Goal: Task Accomplishment & Management: Manage account settings

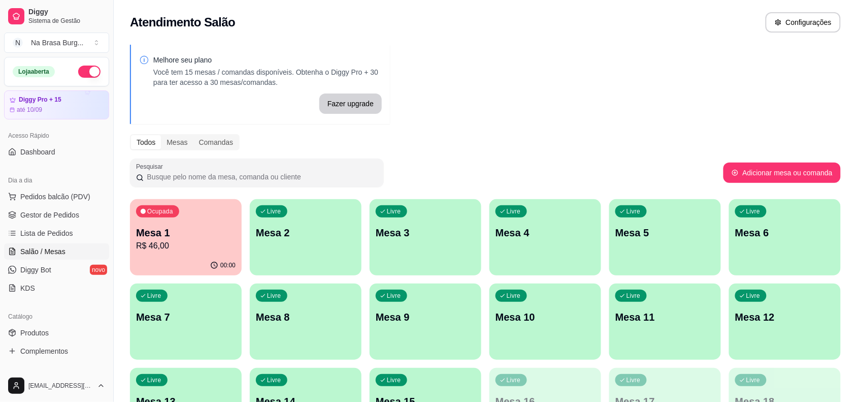
click at [197, 242] on p "R$ 46,00" at bounding box center [186, 246] width 100 height 12
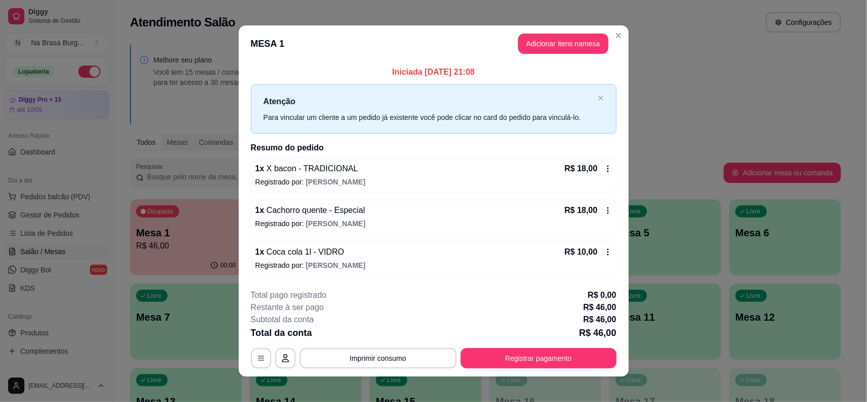
scroll to position [8, 0]
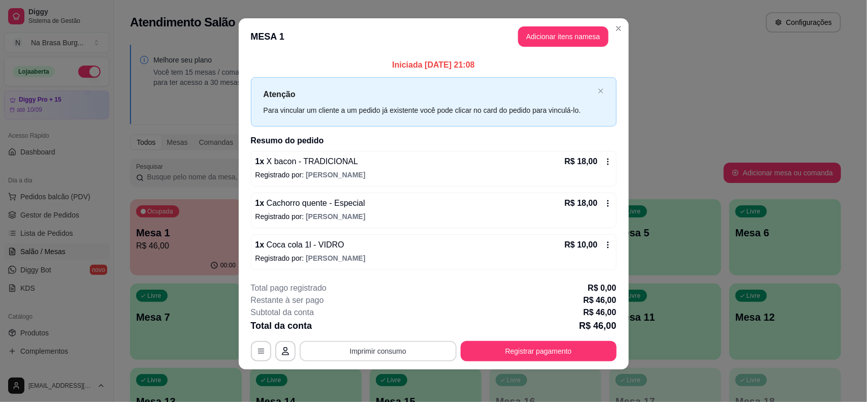
click at [406, 355] on button "Imprimir consumo" at bounding box center [378, 351] width 157 height 20
click at [397, 323] on button "IMPRESSORA" at bounding box center [377, 327] width 74 height 16
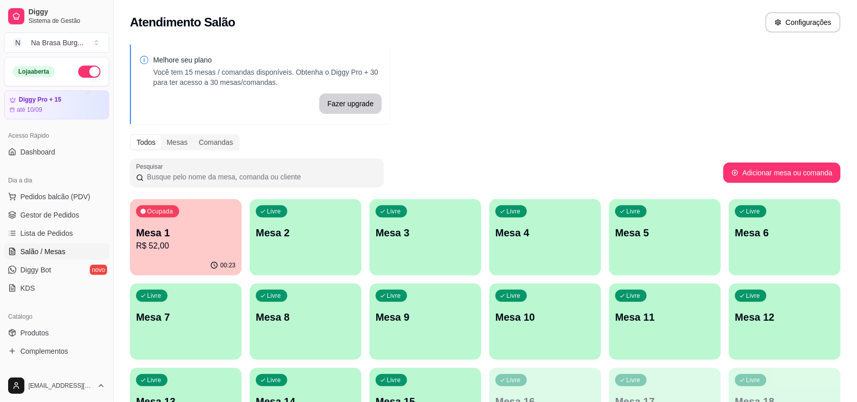
click at [199, 237] on p "Mesa 1" at bounding box center [186, 232] width 100 height 14
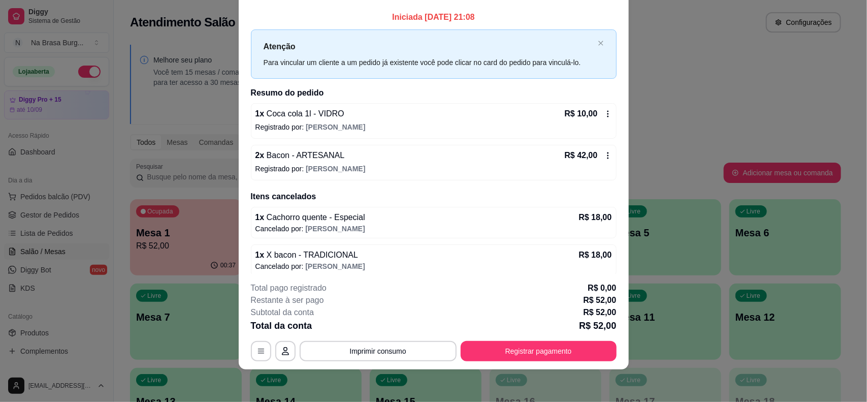
scroll to position [0, 0]
click at [564, 349] on button "Registrar pagamento" at bounding box center [539, 351] width 156 height 20
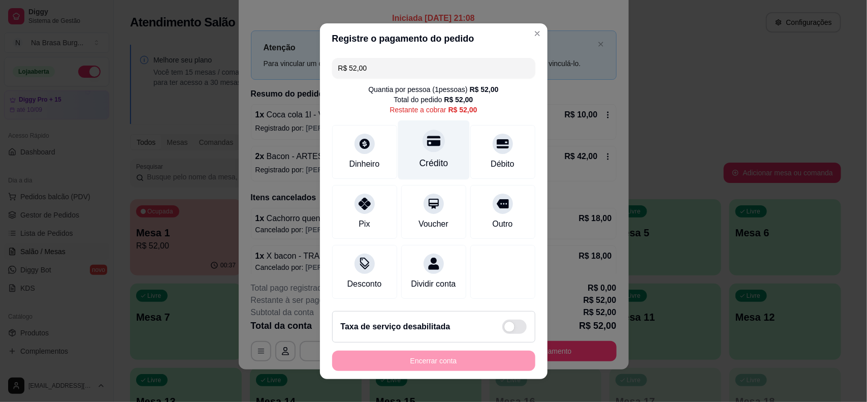
click at [400, 155] on div "Crédito" at bounding box center [434, 149] width 72 height 59
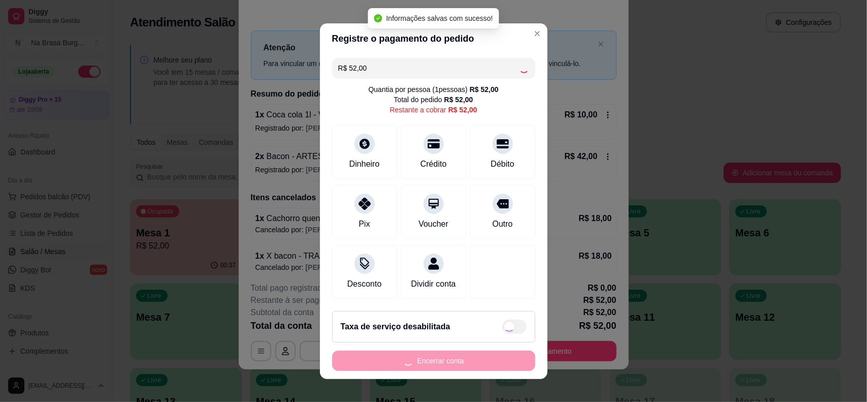
type input "R$ 0,00"
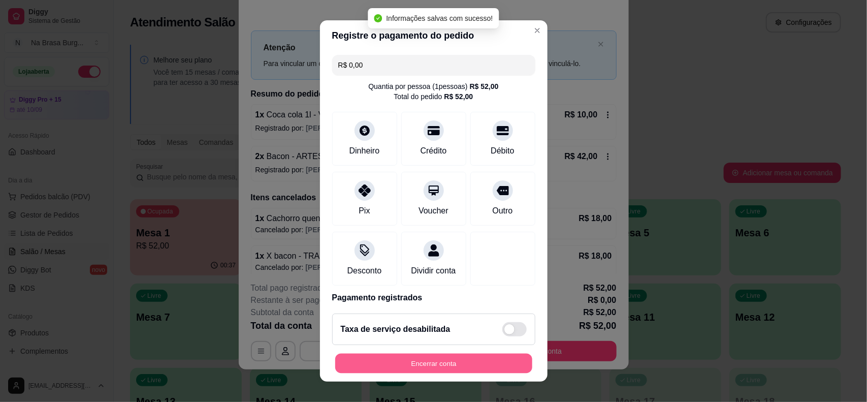
click at [445, 368] on button "Encerrar conta" at bounding box center [433, 363] width 197 height 20
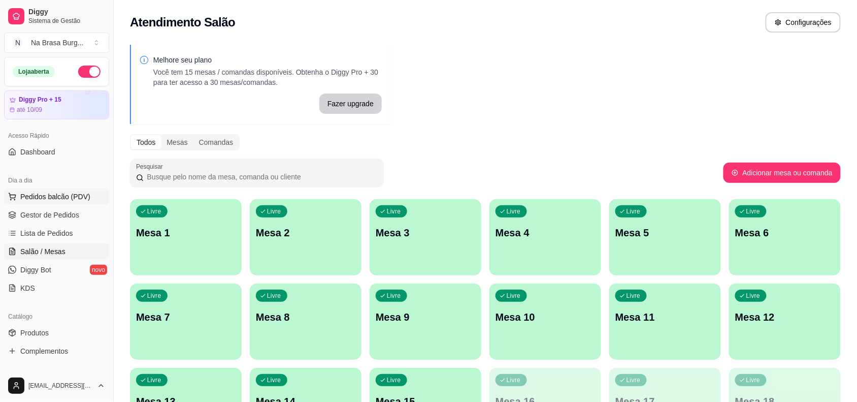
click at [60, 200] on span "Pedidos balcão (PDV)" at bounding box center [55, 196] width 70 height 10
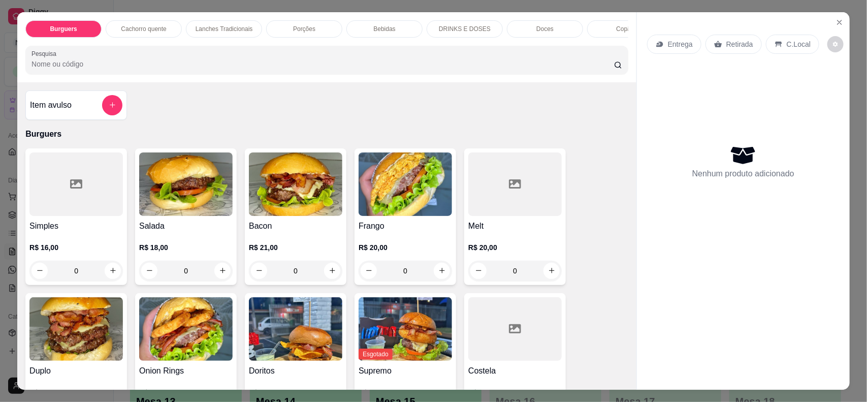
click at [496, 185] on div at bounding box center [514, 183] width 93 height 63
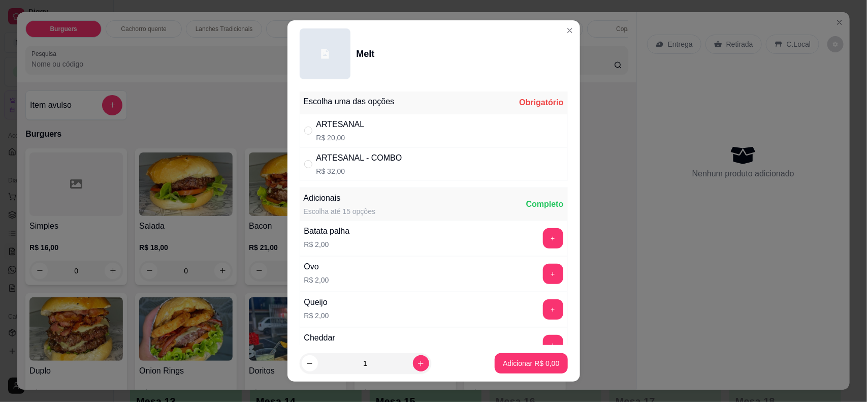
click at [397, 131] on div "ARTESANAL R$ 20,00" at bounding box center [434, 131] width 268 height 34
radio input "true"
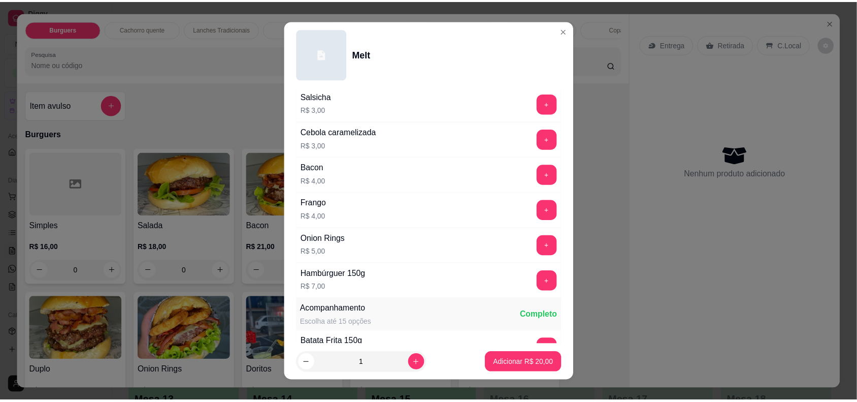
scroll to position [317, 0]
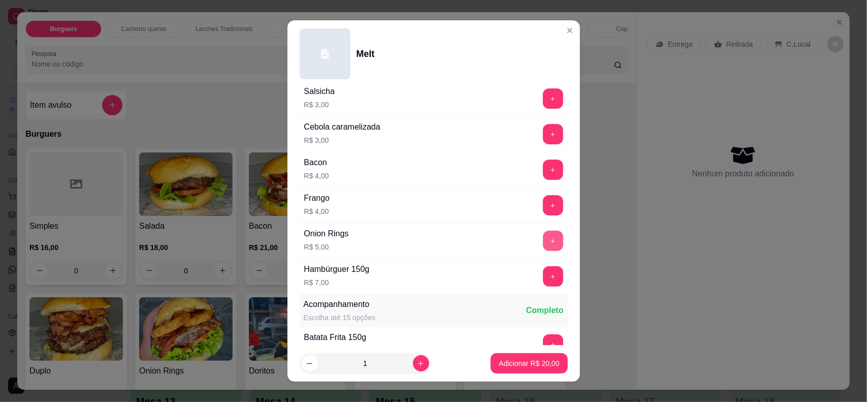
click at [543, 245] on button "+" at bounding box center [553, 241] width 20 height 20
click at [525, 361] on p "Adicionar R$ 25,00" at bounding box center [529, 363] width 60 height 10
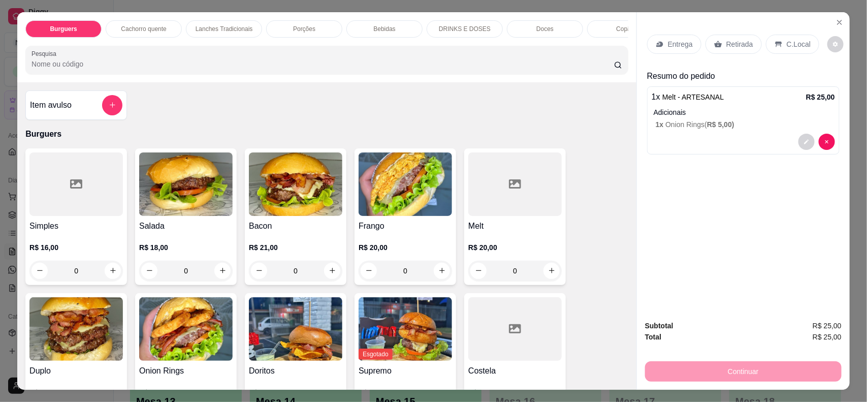
click at [668, 47] on p "Entrega" at bounding box center [680, 44] width 25 height 10
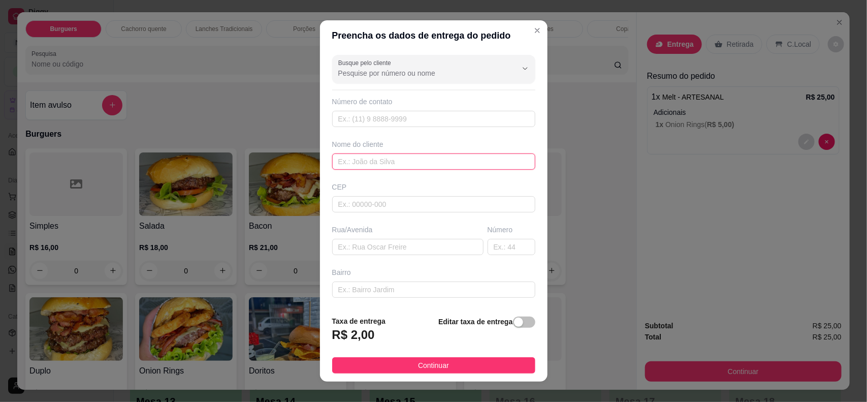
click at [408, 160] on input "text" at bounding box center [433, 161] width 203 height 16
type input "estevao"
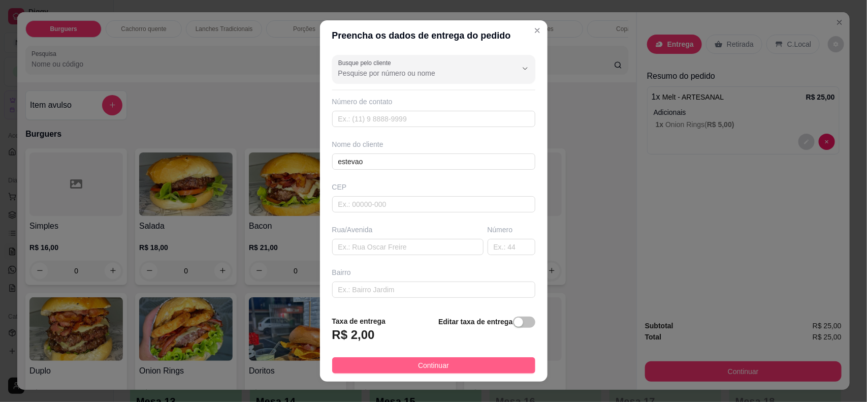
click at [453, 364] on button "Continuar" at bounding box center [433, 365] width 203 height 16
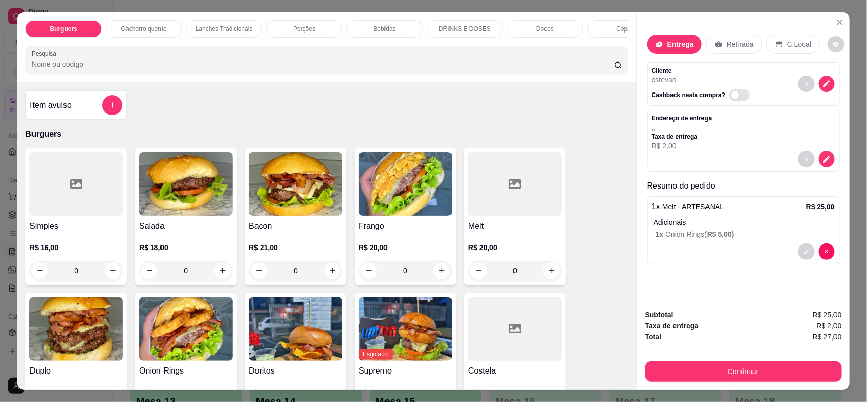
click at [712, 366] on button "Continuar" at bounding box center [743, 371] width 197 height 20
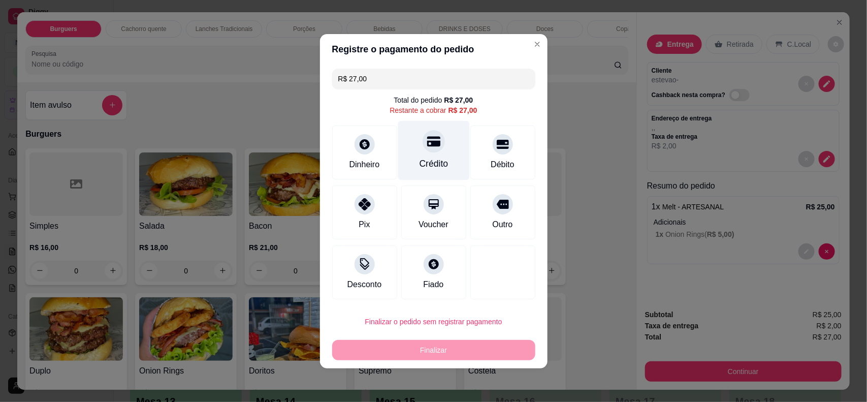
click at [439, 157] on div "Crédito" at bounding box center [433, 163] width 29 height 13
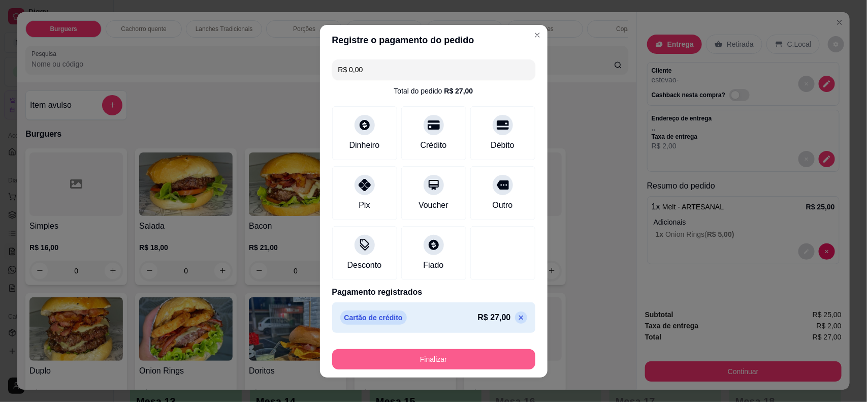
click at [450, 360] on button "Finalizar" at bounding box center [433, 359] width 203 height 20
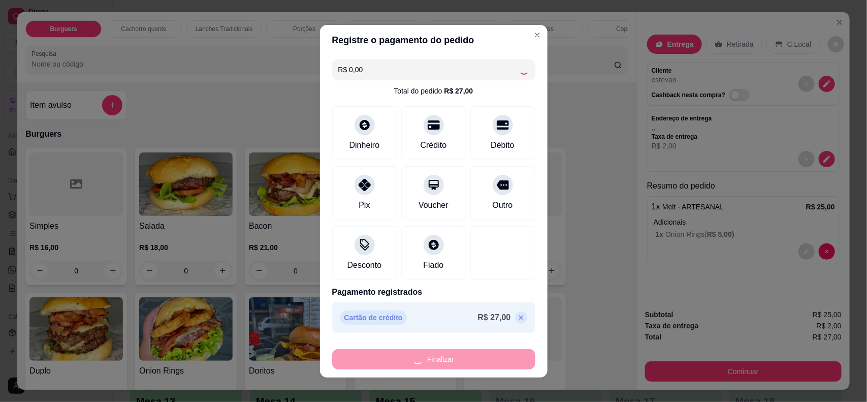
type input "-R$ 27,00"
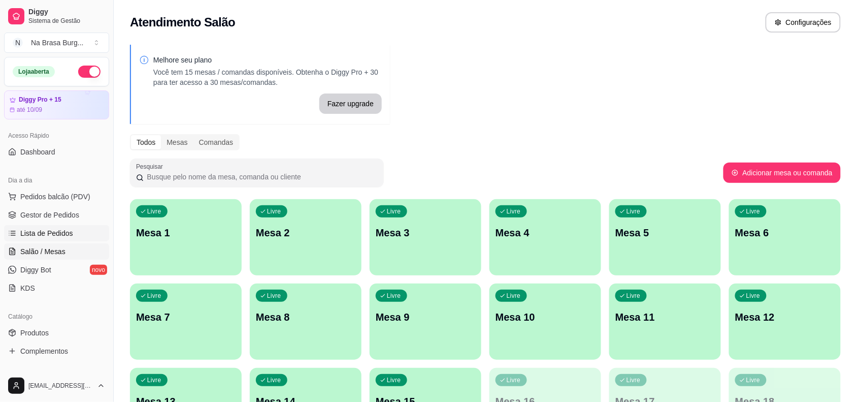
click at [71, 229] on link "Lista de Pedidos" at bounding box center [56, 233] width 105 height 16
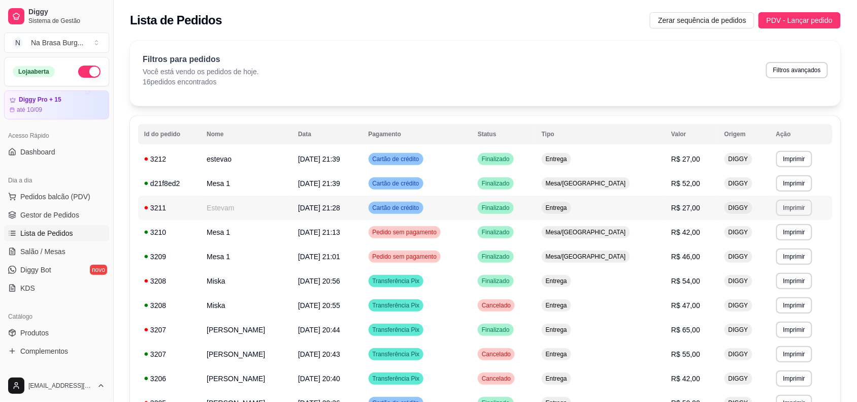
click at [794, 214] on button "Imprimir" at bounding box center [794, 208] width 36 height 16
click at [775, 245] on button "IMPRESSORA" at bounding box center [772, 244] width 74 height 16
click at [569, 158] on span "Entrega" at bounding box center [556, 159] width 25 height 8
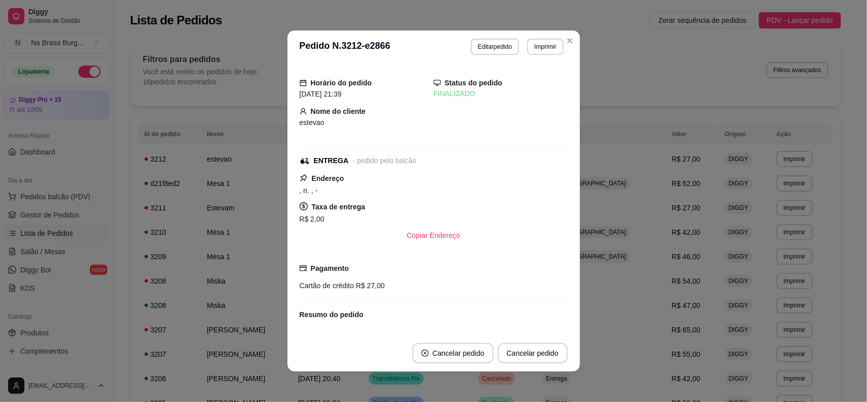
click at [442, 349] on button "Cancelar pedido" at bounding box center [452, 353] width 81 height 20
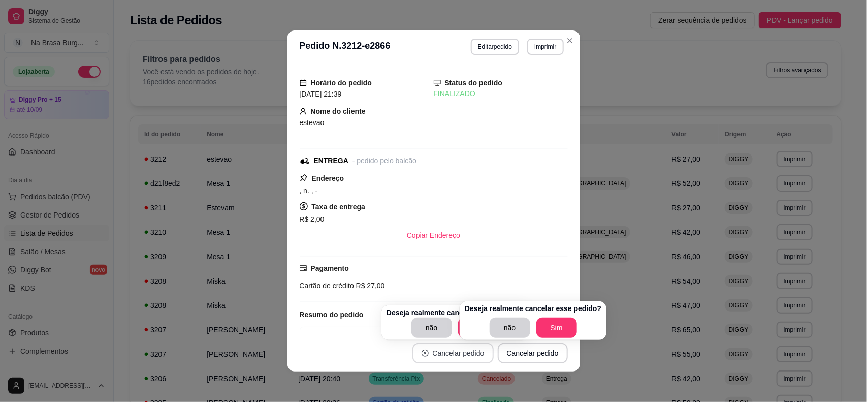
click at [442, 349] on button "Cancelar pedido" at bounding box center [452, 353] width 81 height 20
click at [551, 329] on button "Sim" at bounding box center [557, 328] width 40 height 20
click at [551, 329] on div "não Sim" at bounding box center [533, 327] width 137 height 20
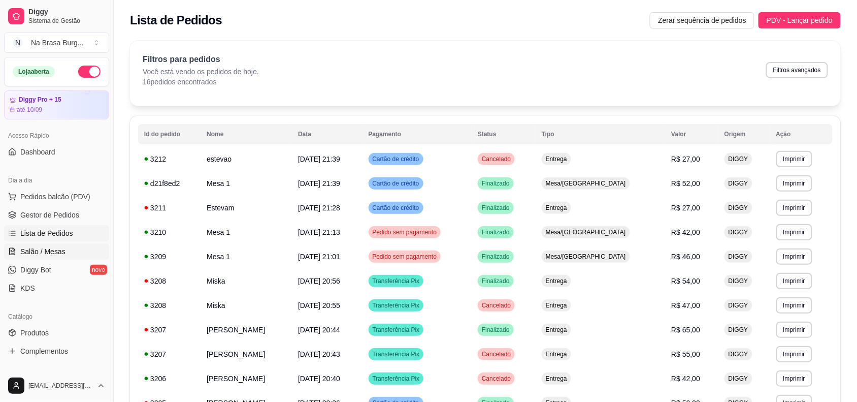
click at [42, 251] on span "Salão / Mesas" at bounding box center [42, 251] width 45 height 10
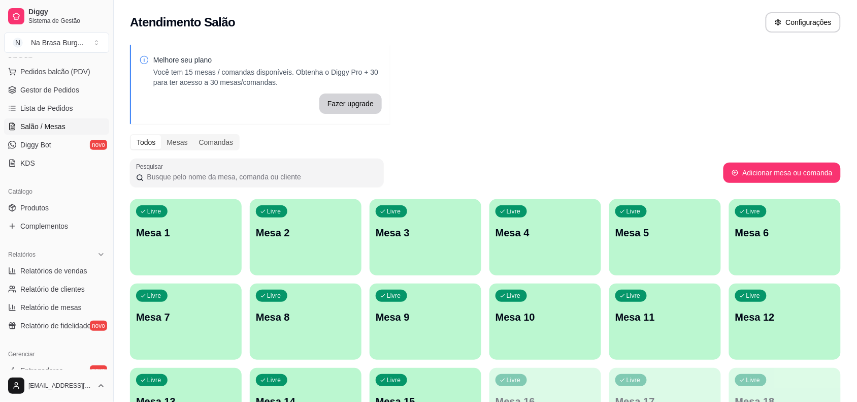
scroll to position [127, 0]
click at [61, 270] on span "Relatórios de vendas" at bounding box center [53, 269] width 67 height 10
select select "ALL"
select select "0"
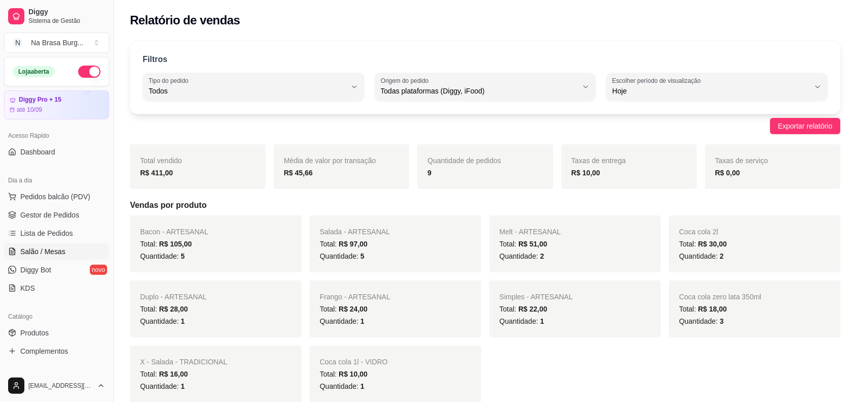
click at [47, 253] on span "Salão / Mesas" at bounding box center [42, 251] width 45 height 10
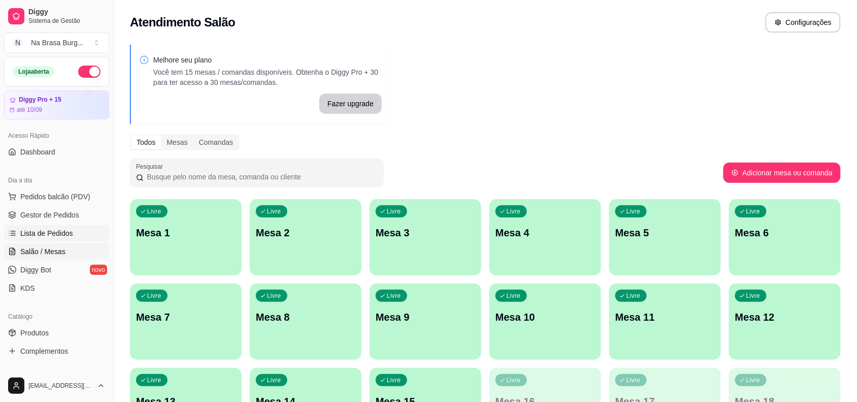
click at [56, 236] on span "Lista de Pedidos" at bounding box center [46, 233] width 53 height 10
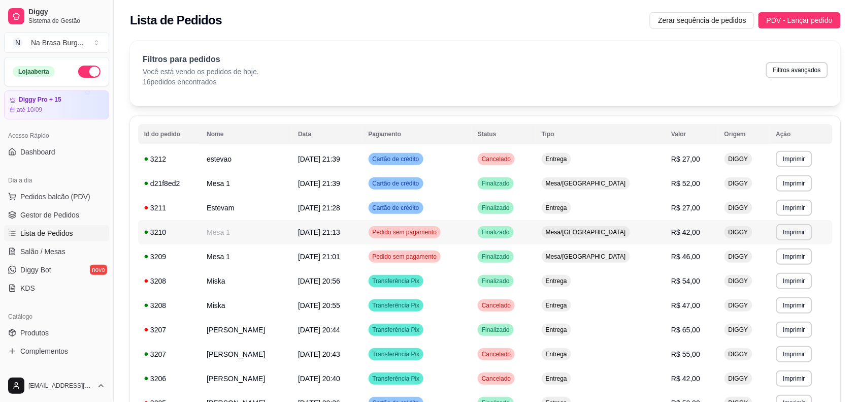
click at [394, 226] on div "Pedido sem pagamento" at bounding box center [405, 232] width 73 height 12
click at [321, 254] on span "[DATE] 21:01" at bounding box center [319, 256] width 42 height 8
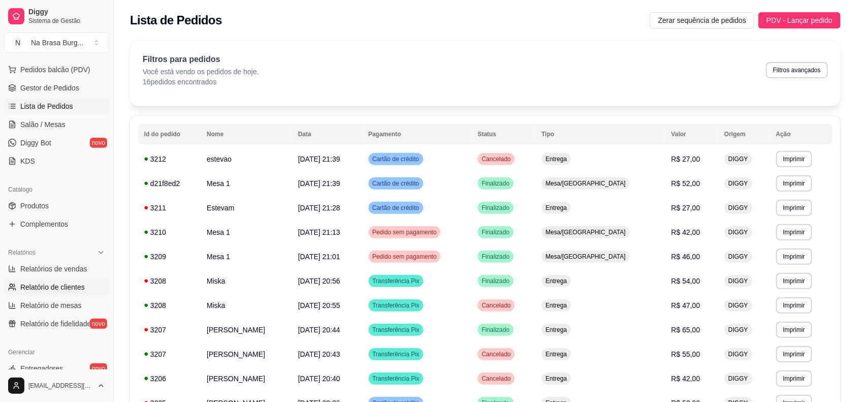
scroll to position [190, 0]
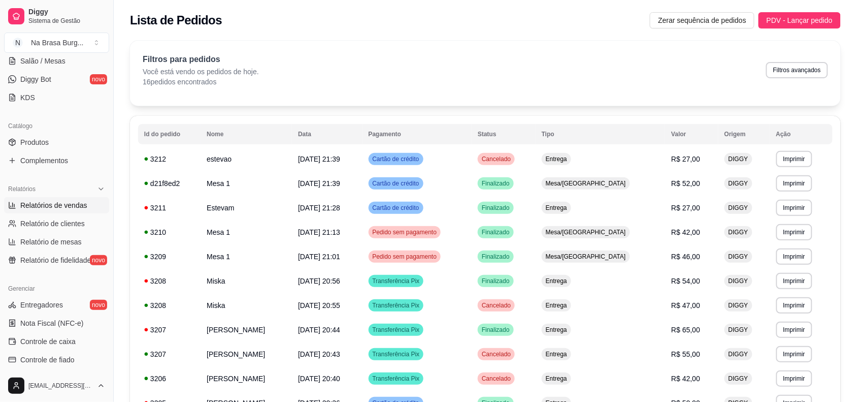
click at [51, 207] on span "Relatórios de vendas" at bounding box center [53, 205] width 67 height 10
select select "ALL"
select select "0"
